Goal: Transaction & Acquisition: Register for event/course

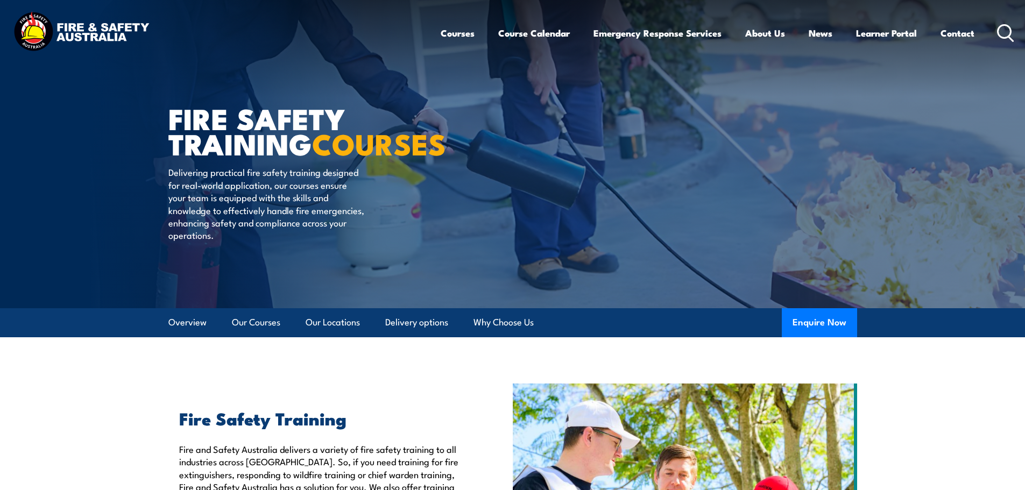
click at [1014, 20] on div "Courses Course Calendar Emergency Response Services Services Overview Emergency…" at bounding box center [728, 33] width 574 height 46
click at [1002, 36] on icon at bounding box center [1005, 33] width 17 height 18
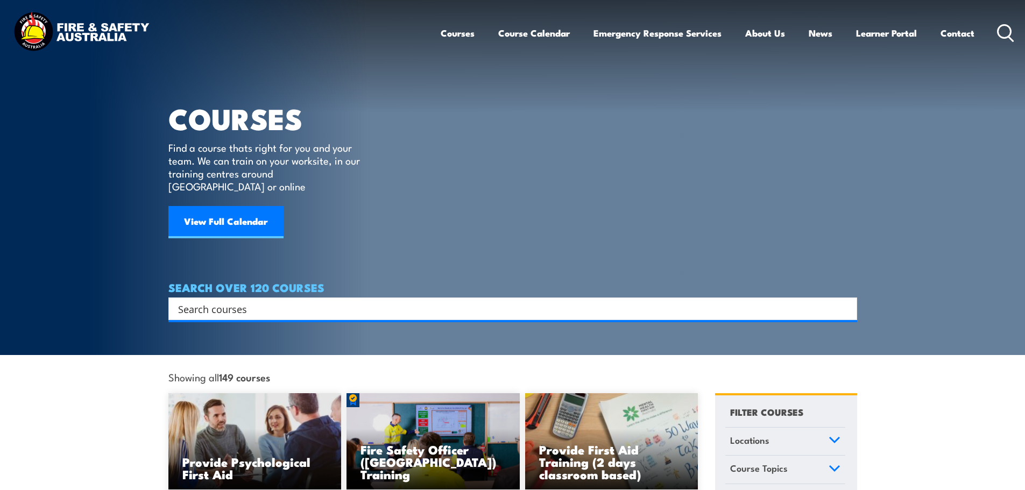
click at [369, 301] on input "Search input" at bounding box center [506, 309] width 656 height 16
type input "CPR LVR"
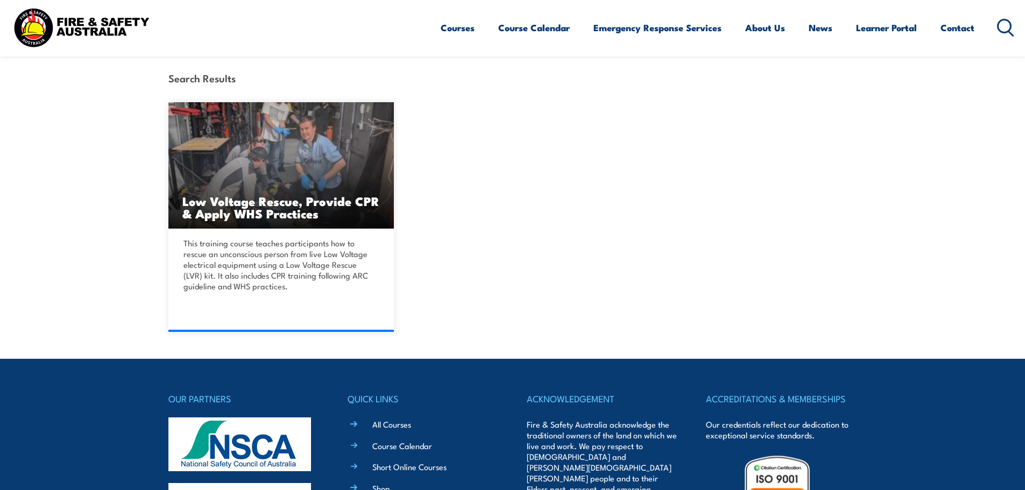
scroll to position [268, 0]
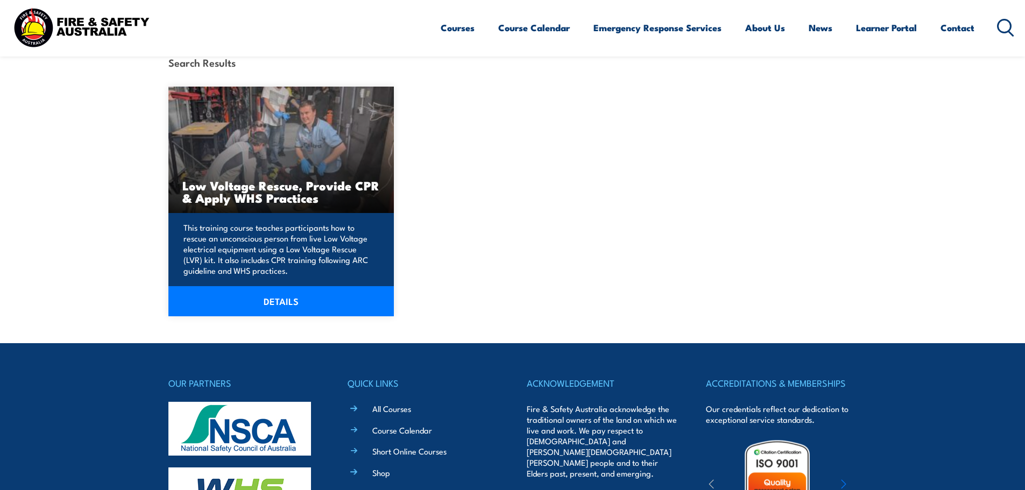
click at [244, 268] on p "This training course teaches participants how to rescue an unconscious person f…" at bounding box center [280, 249] width 193 height 54
click at [268, 264] on p "This training course teaches participants how to rescue an unconscious person f…" at bounding box center [280, 249] width 193 height 54
click at [267, 297] on link "DETAILS" at bounding box center [281, 301] width 226 height 30
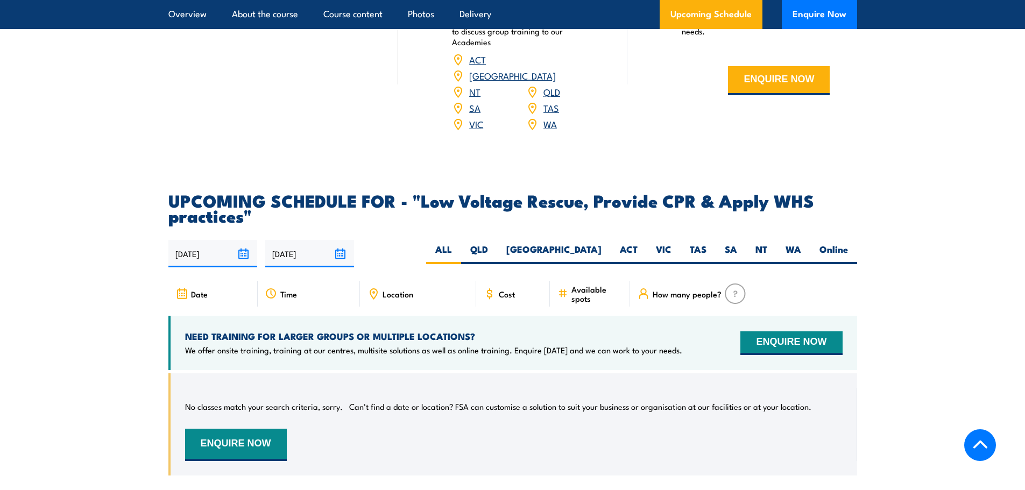
scroll to position [1759, 0]
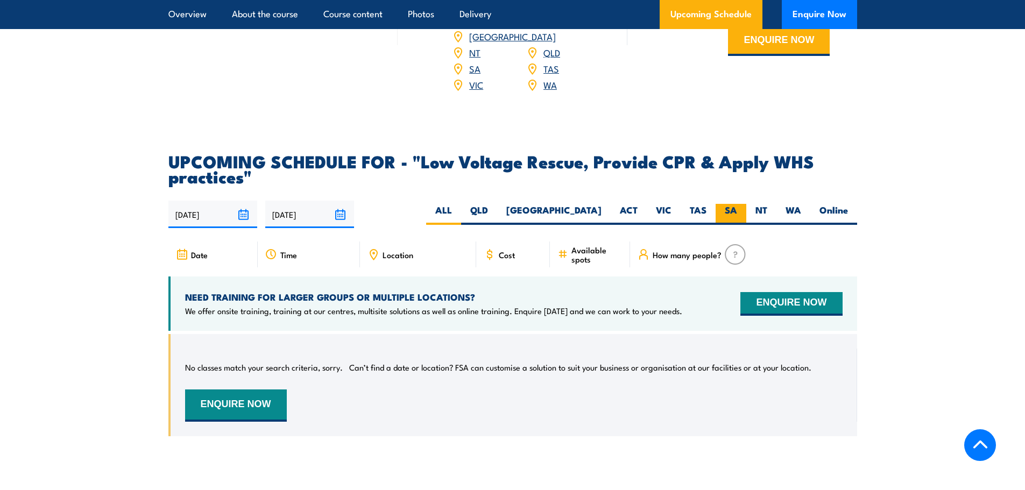
click at [728, 213] on label "SA" at bounding box center [731, 214] width 31 height 21
click at [737, 211] on input "SA" at bounding box center [740, 207] width 7 height 7
radio input "true"
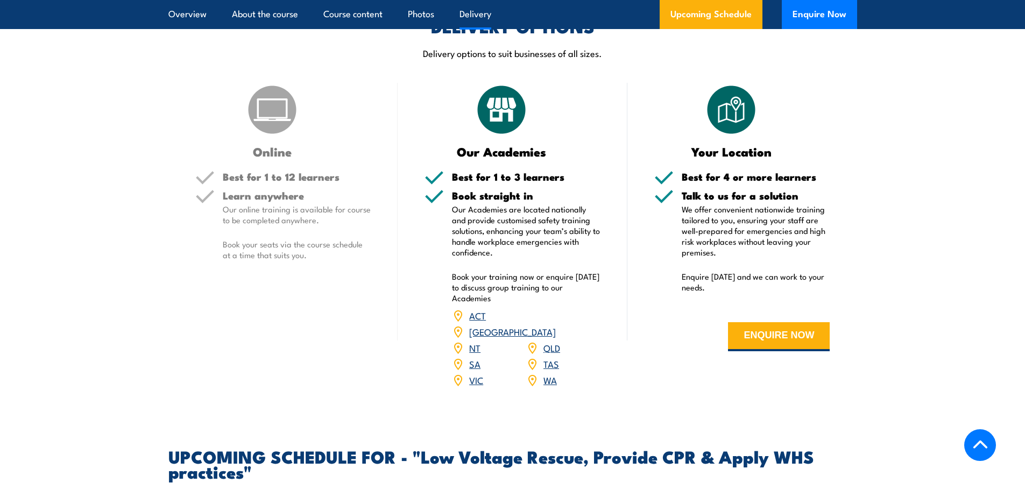
scroll to position [1467, 0]
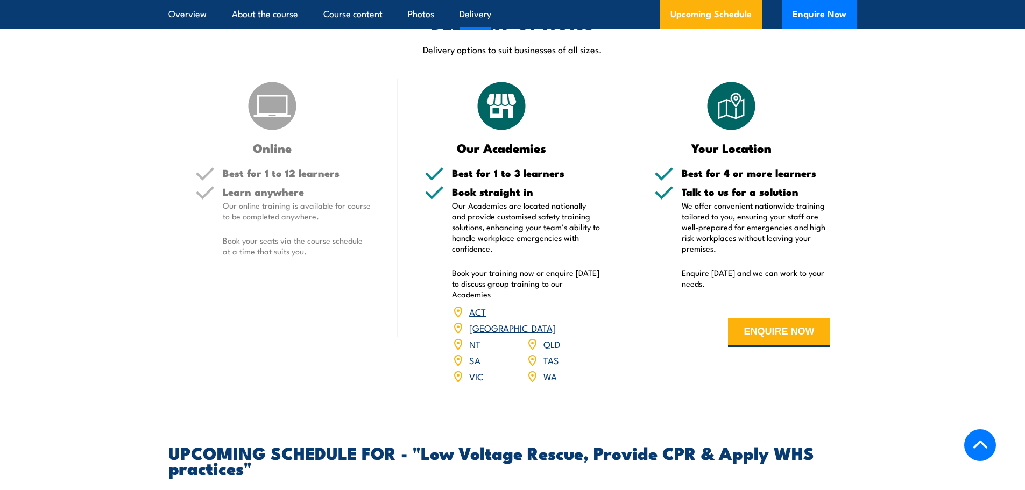
drag, startPoint x: 1032, startPoint y: 294, endPoint x: 999, endPoint y: 231, distance: 71.3
click at [469, 369] on div "SA" at bounding box center [489, 361] width 74 height 16
click at [473, 367] on link "SA" at bounding box center [474, 360] width 11 height 13
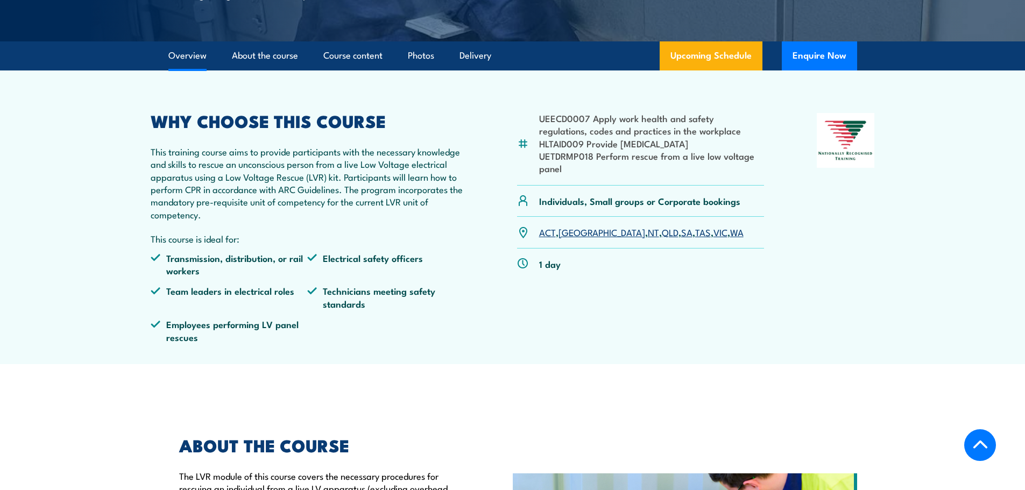
scroll to position [295, 0]
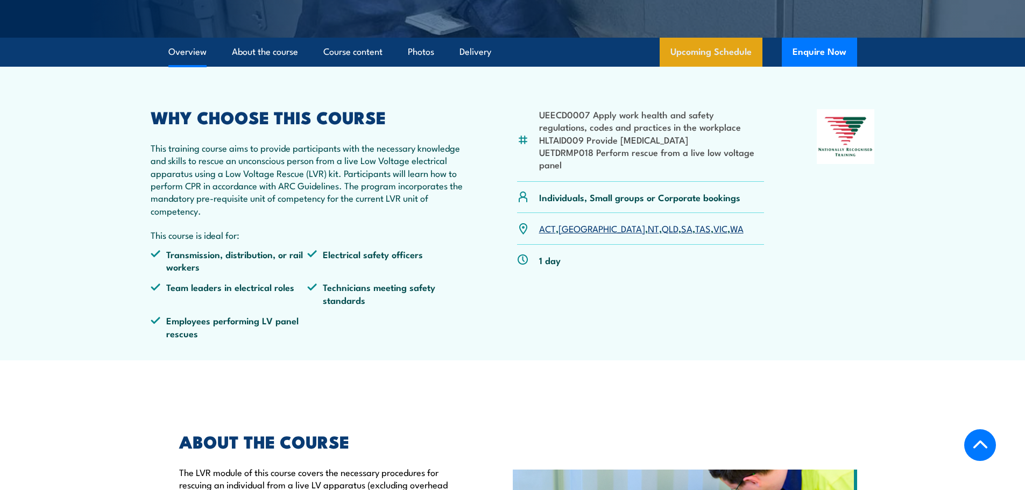
click at [713, 67] on link "Upcoming Schedule" at bounding box center [711, 52] width 103 height 29
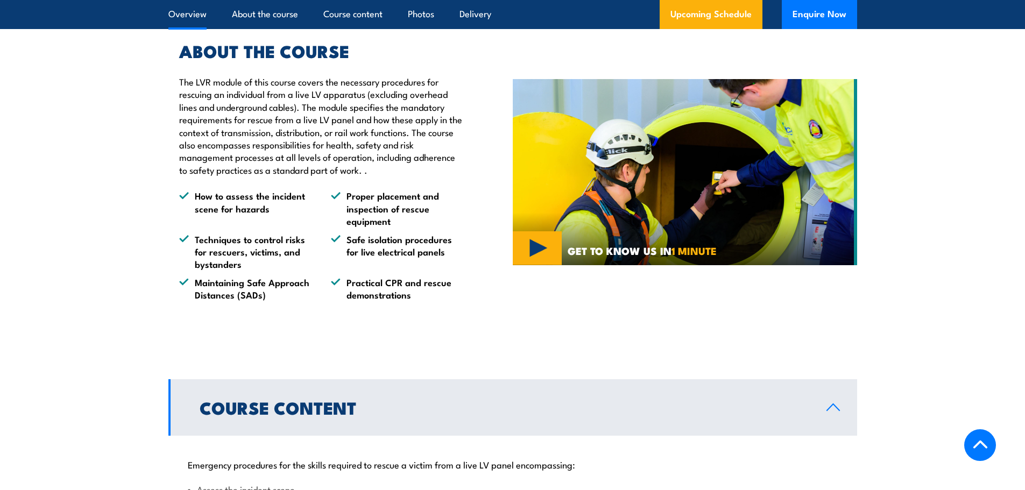
scroll to position [257, 0]
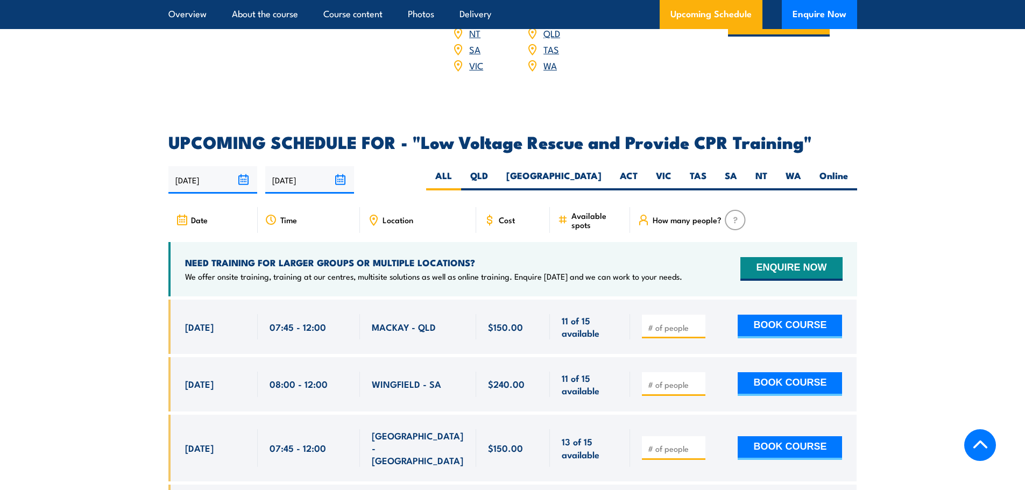
scroll to position [1768, 0]
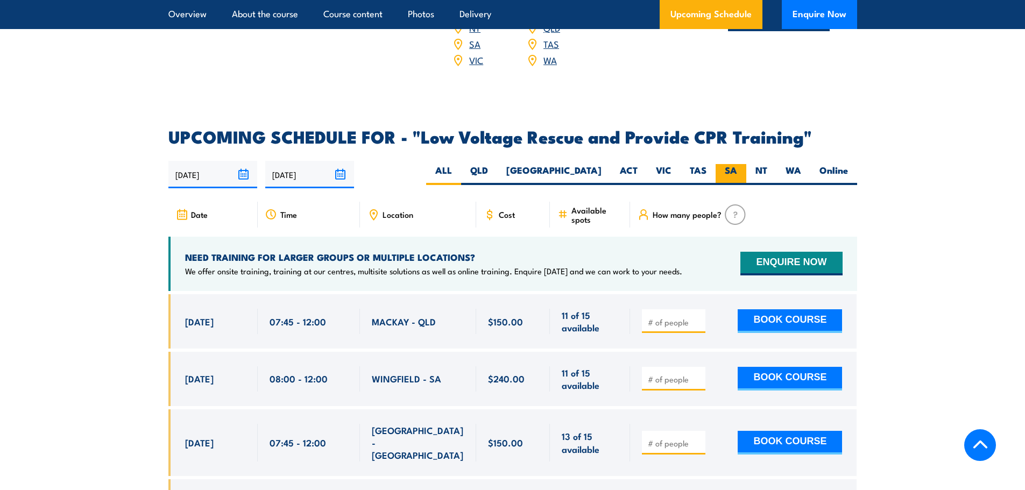
click at [723, 164] on label "SA" at bounding box center [731, 174] width 31 height 21
click at [737, 164] on input "SA" at bounding box center [740, 167] width 7 height 7
radio input "true"
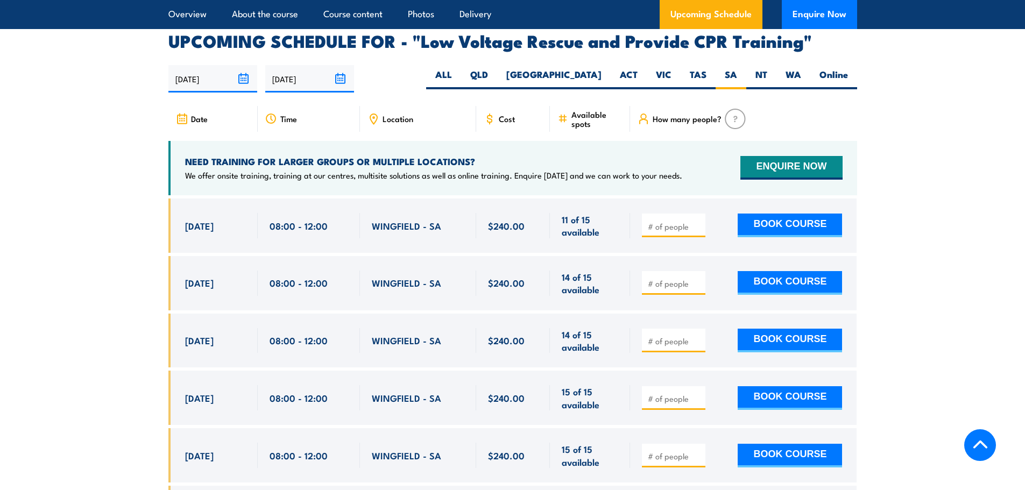
scroll to position [1865, 0]
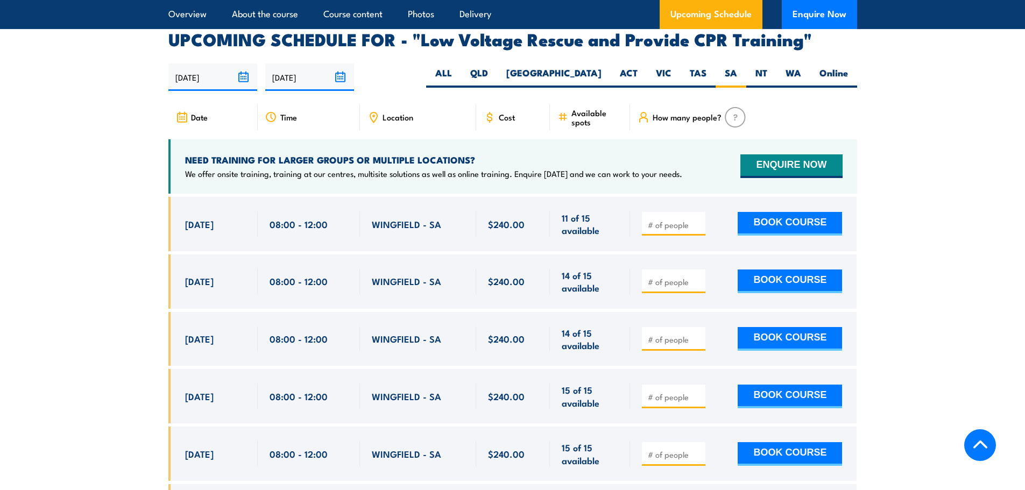
drag, startPoint x: 784, startPoint y: 249, endPoint x: 713, endPoint y: 235, distance: 71.9
click at [713, 255] on div at bounding box center [743, 282] width 227 height 54
click at [695, 270] on div at bounding box center [674, 282] width 64 height 24
click at [695, 275] on span at bounding box center [674, 281] width 56 height 12
type input "1"
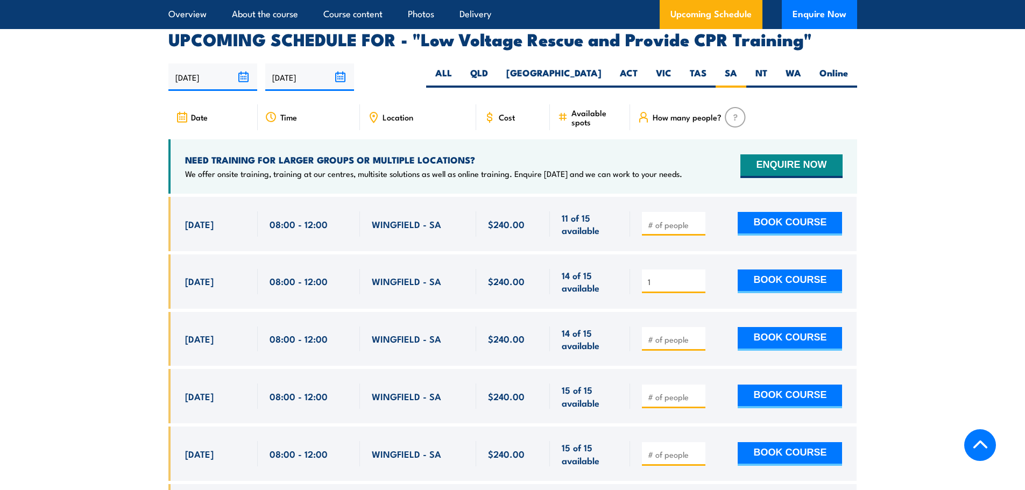
click at [698, 277] on input "1" at bounding box center [675, 282] width 54 height 11
click at [764, 270] on button "BOOK COURSE" at bounding box center [790, 282] width 104 height 24
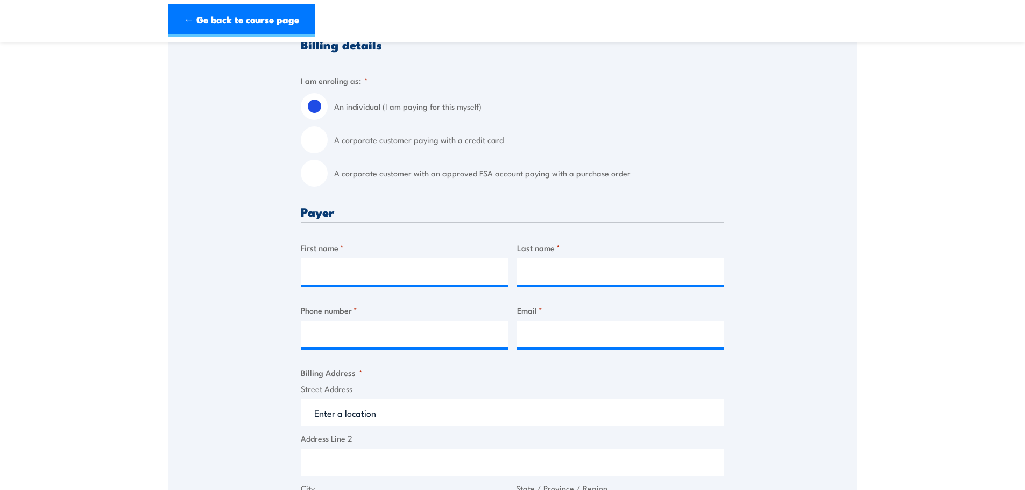
scroll to position [265, 0]
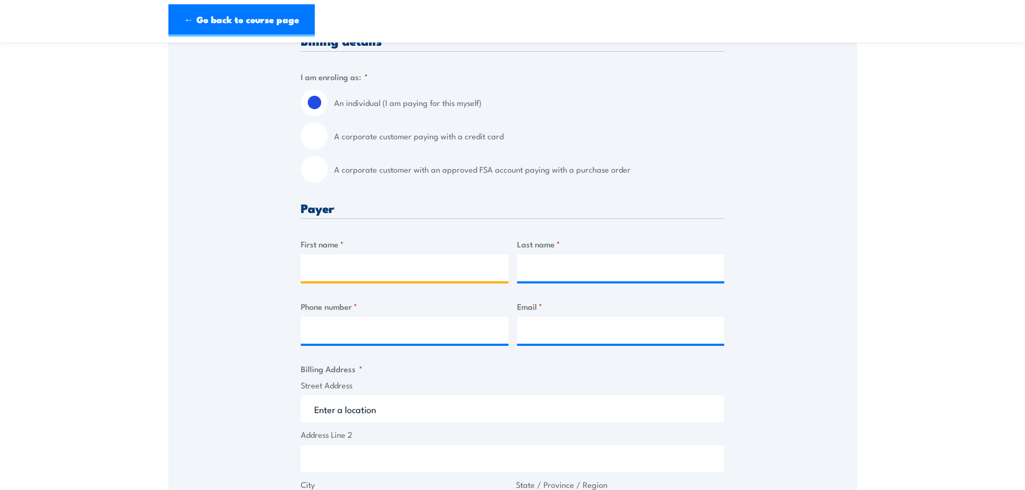
click at [382, 263] on input "First name *" at bounding box center [405, 268] width 208 height 27
type input "[PERSON_NAME]"
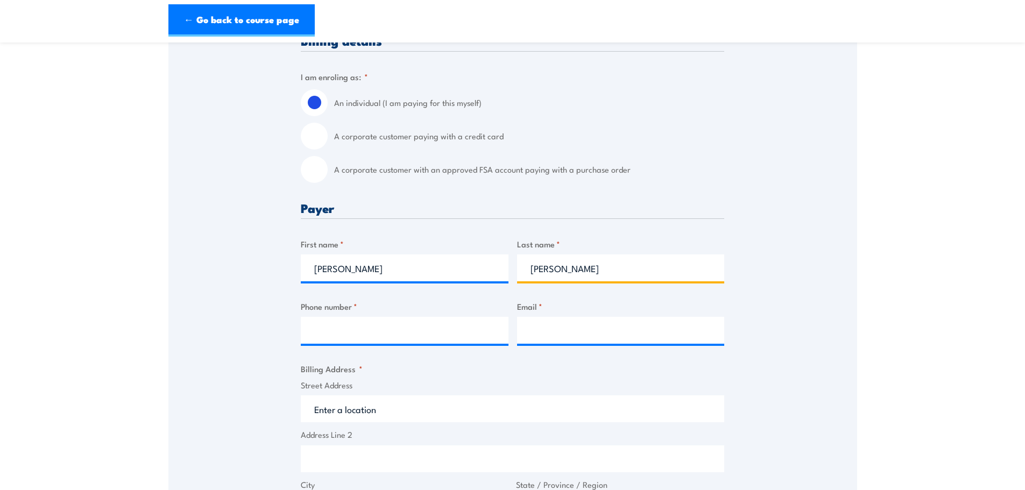
type input "[PERSON_NAME]"
click at [420, 353] on div "Billing details I am enroling as: * An individual (I am paying for this myself)…" at bounding box center [513, 455] width 424 height 843
click at [409, 331] on input "Phone number *" at bounding box center [405, 330] width 208 height 27
paste input "0427 616 246"
type input "0427 616 246"
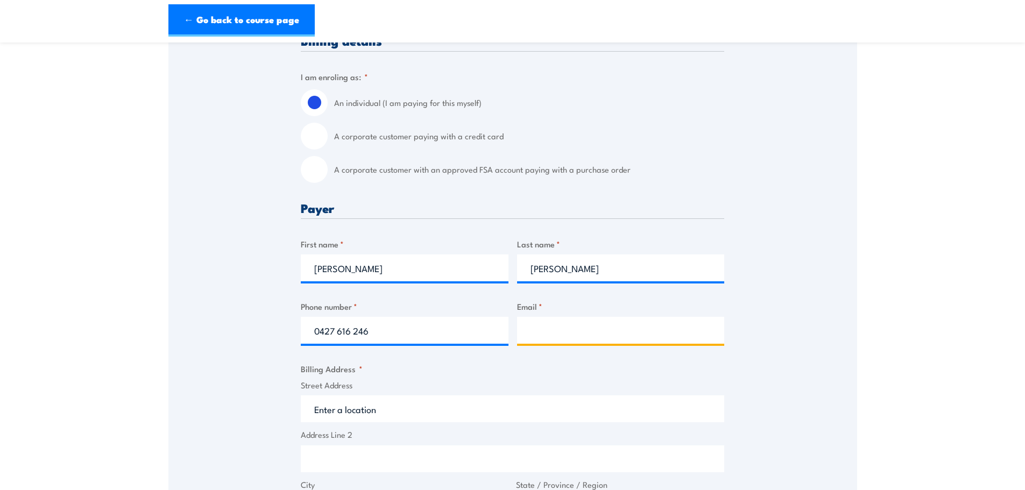
click at [564, 324] on input "Email *" at bounding box center [621, 330] width 208 height 27
paste input "[EMAIL_ADDRESS][DOMAIN_NAME]"
type input "[EMAIL_ADDRESS][DOMAIN_NAME]"
click at [454, 364] on fieldset "Billing Address * Street Address Address Line 2 City State / Province / Region …" at bounding box center [513, 468] width 424 height 210
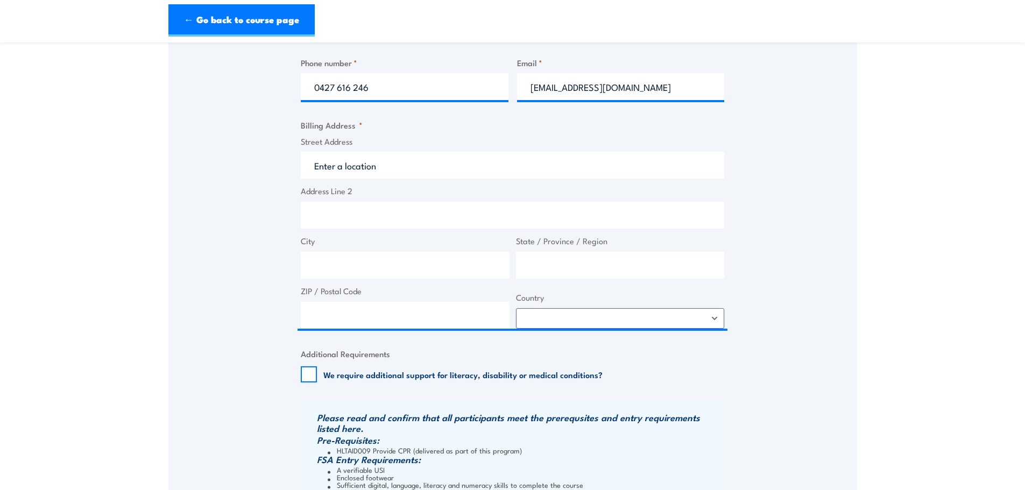
scroll to position [533, 0]
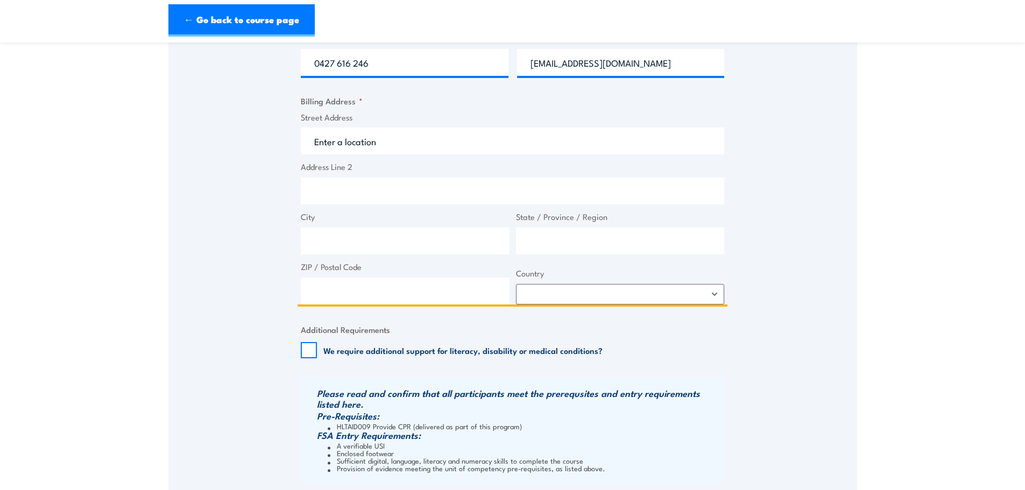
click at [432, 140] on input "Street Address" at bounding box center [513, 141] width 424 height 27
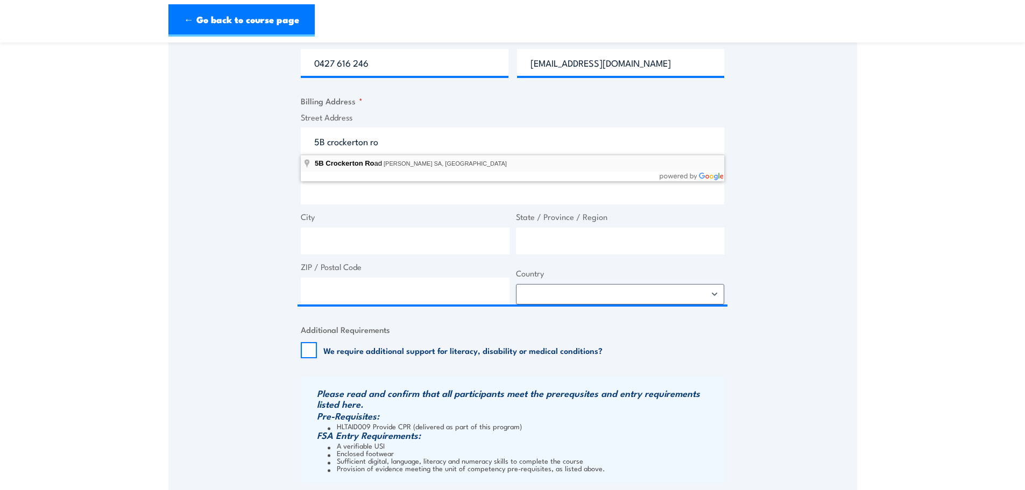
type input "[STREET_ADDRESS][PERSON_NAME]"
type input "[STREET_ADDRESS]"
type input "[PERSON_NAME]"
type input "[GEOGRAPHIC_DATA]"
type input "5112"
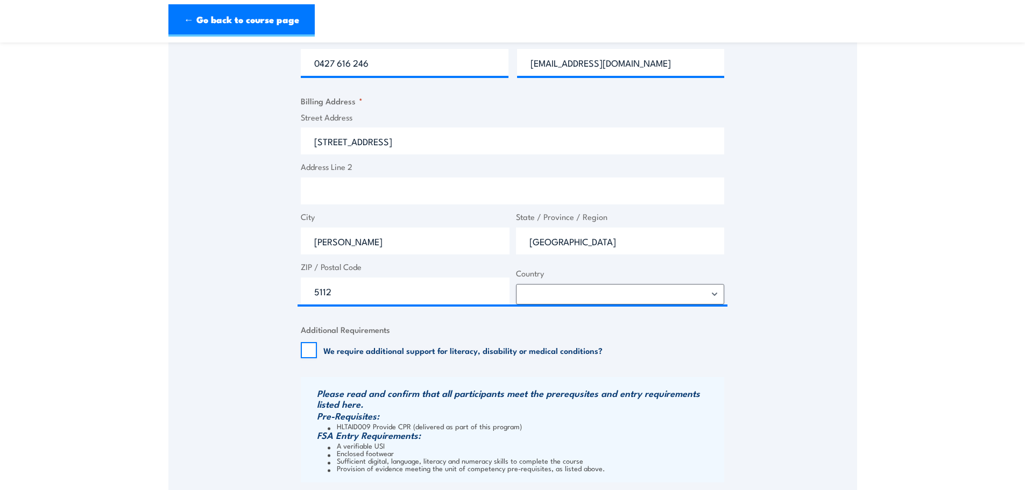
select select "[GEOGRAPHIC_DATA]"
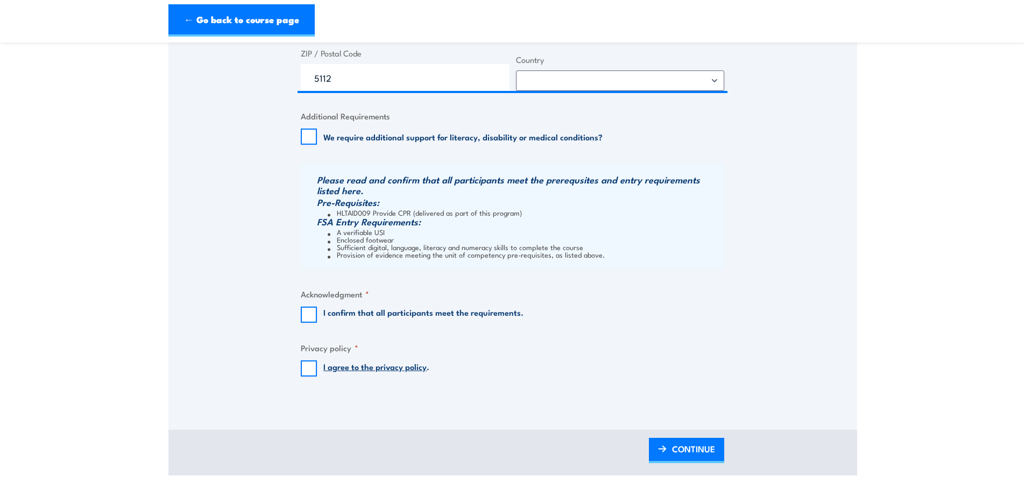
scroll to position [743, 0]
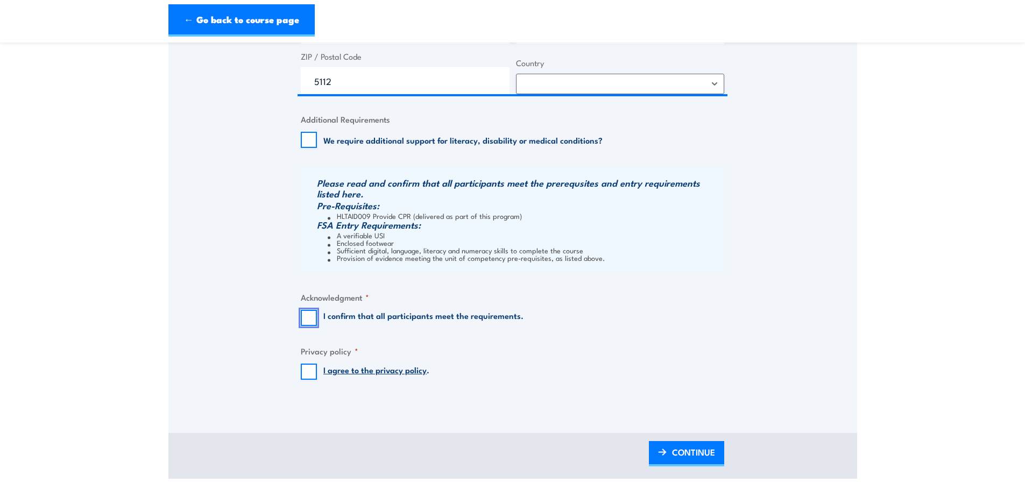
click at [304, 323] on input "I confirm that all participants meet the requirements." at bounding box center [309, 318] width 16 height 16
checkbox input "true"
click at [303, 373] on input "I agree to the privacy policy ." at bounding box center [309, 372] width 16 height 16
checkbox input "true"
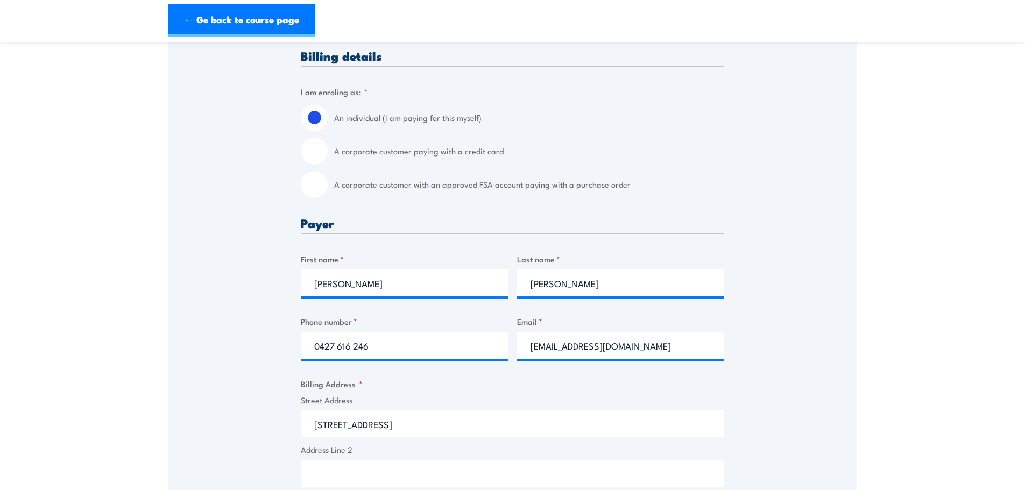
scroll to position [240, 0]
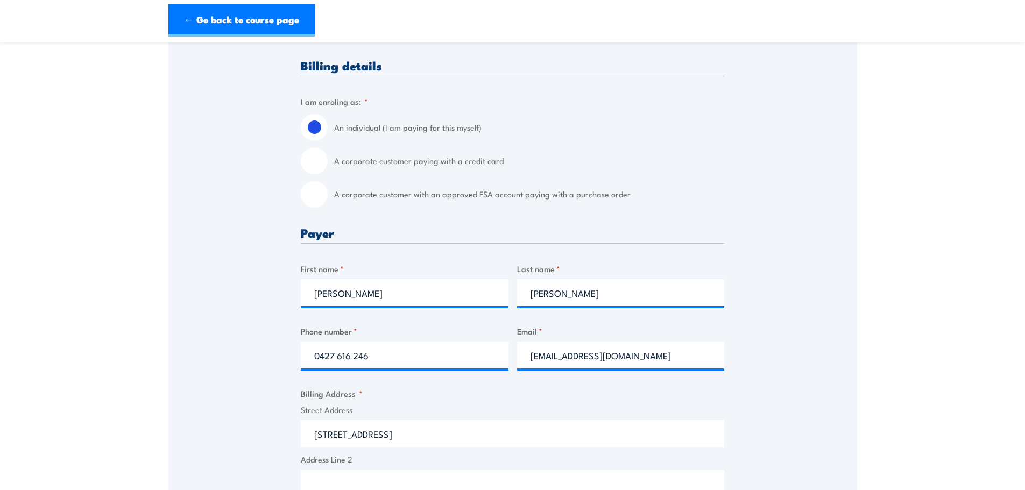
click at [385, 162] on label "A corporate customer paying with a credit card" at bounding box center [529, 160] width 390 height 27
click at [328, 162] on input "A corporate customer paying with a credit card" at bounding box center [314, 160] width 27 height 27
radio input "true"
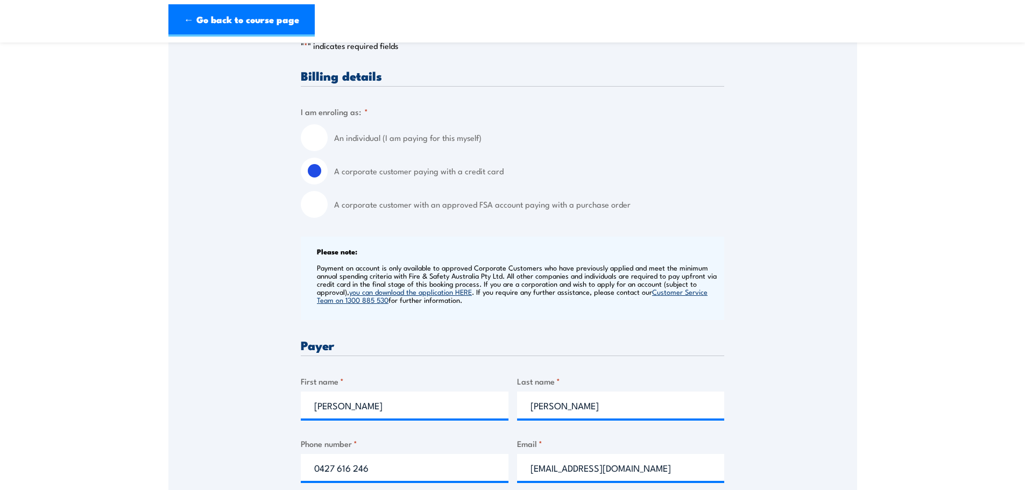
scroll to position [226, 0]
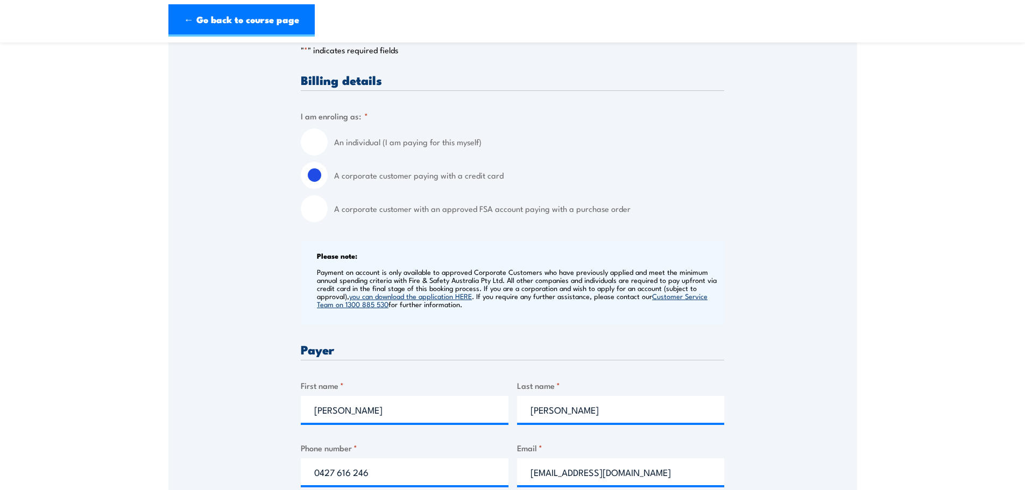
click at [568, 201] on label "A corporate customer with an approved FSA account paying with a purchase order" at bounding box center [529, 208] width 390 height 27
click at [328, 201] on input "A corporate customer with an approved FSA account paying with a purchase order" at bounding box center [314, 208] width 27 height 27
radio input "true"
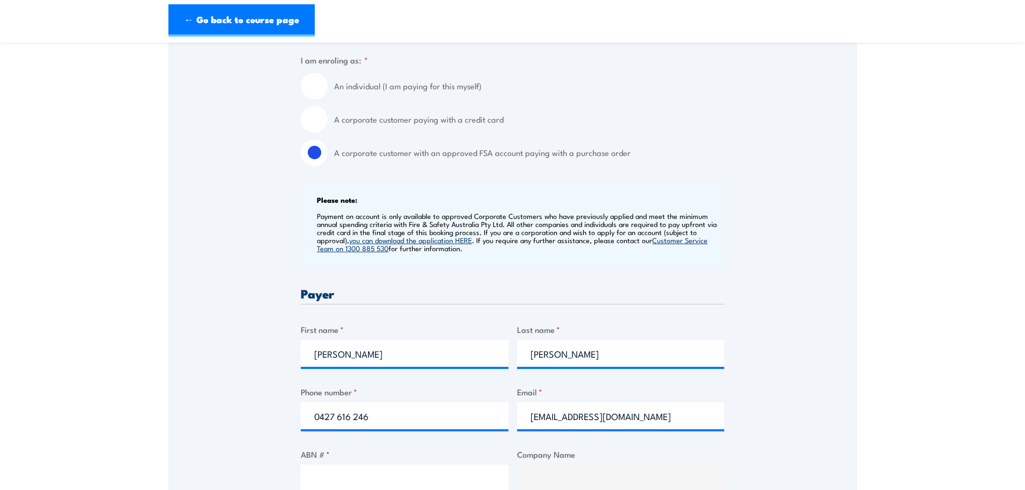
scroll to position [277, 0]
